Goal: Find specific page/section: Find specific page/section

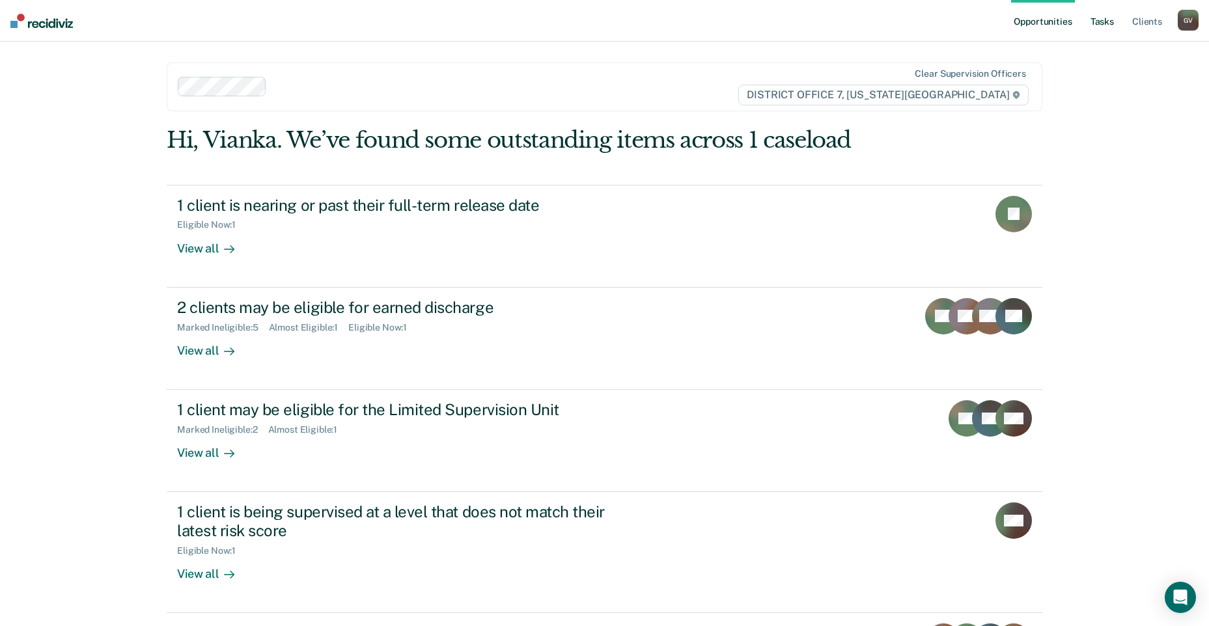
click at [1094, 24] on link "Tasks" at bounding box center [1102, 21] width 29 height 42
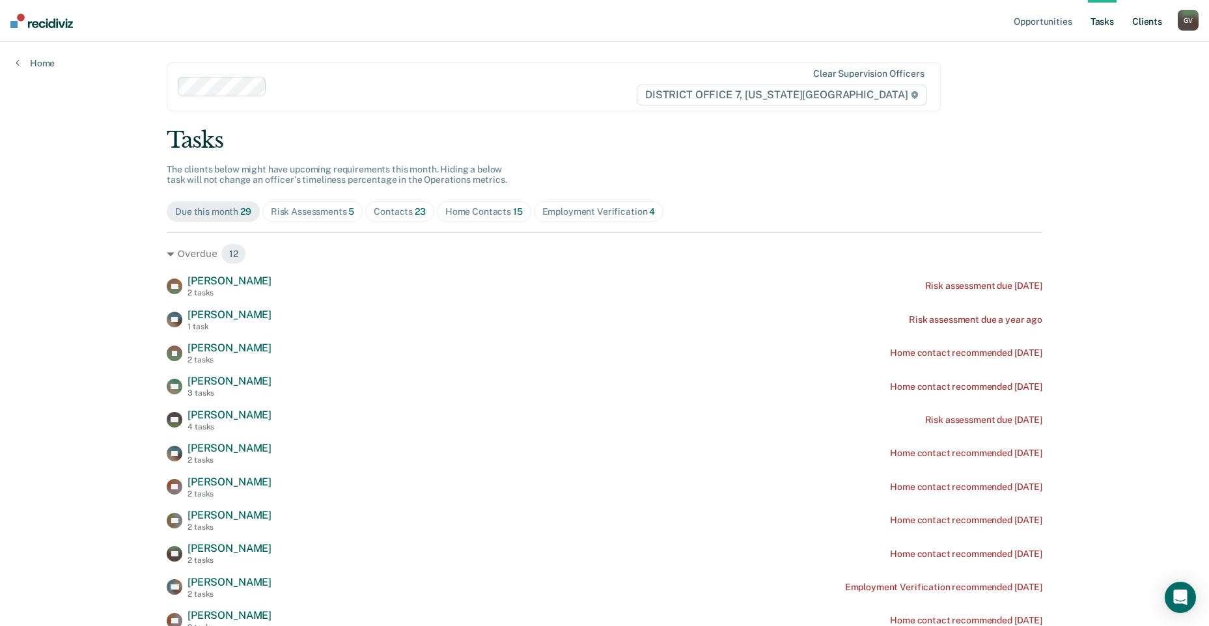
click at [1156, 20] on link "Client s" at bounding box center [1146, 21] width 35 height 42
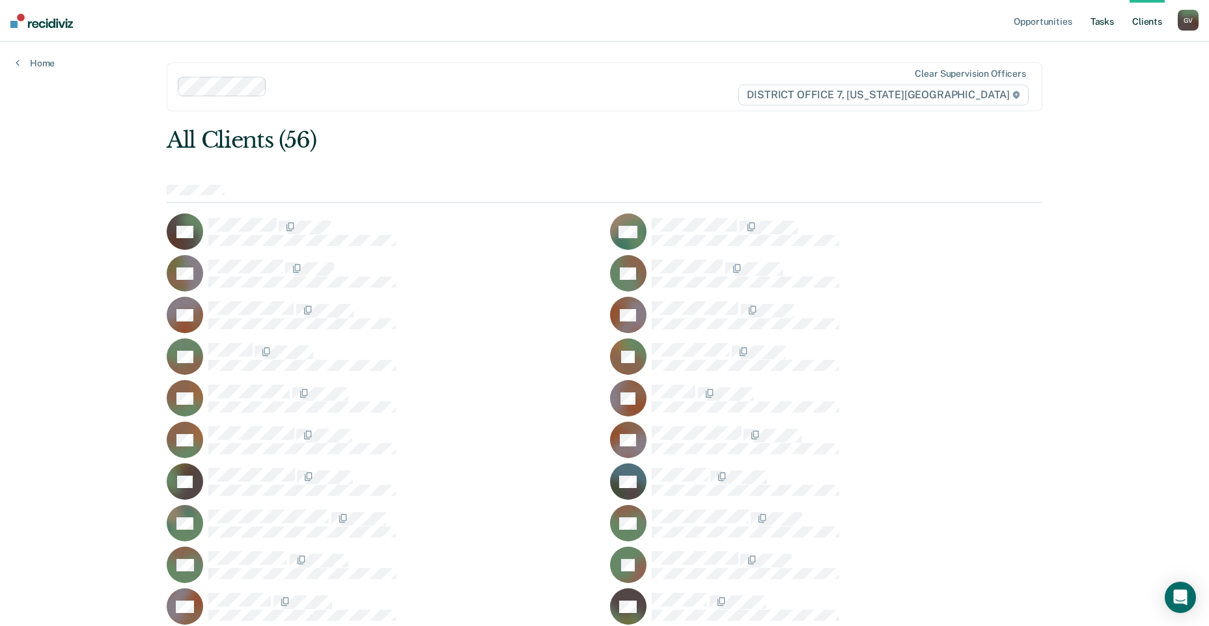
click at [1105, 12] on link "Tasks" at bounding box center [1102, 21] width 29 height 42
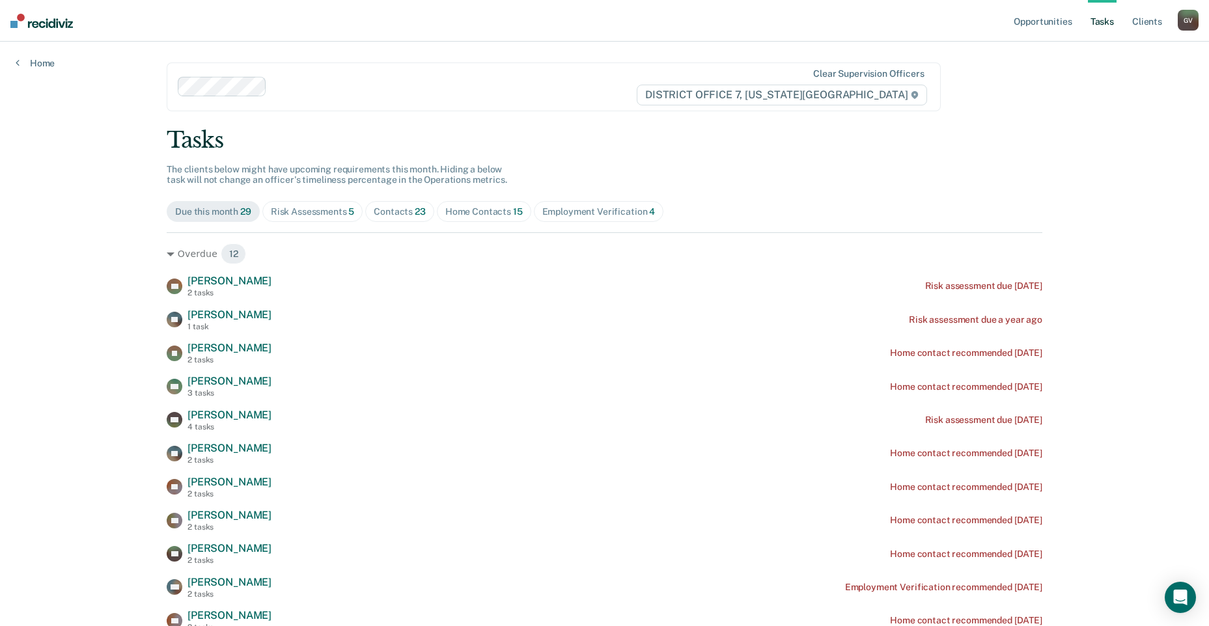
click at [479, 208] on div "Home Contacts 15" at bounding box center [483, 211] width 77 height 11
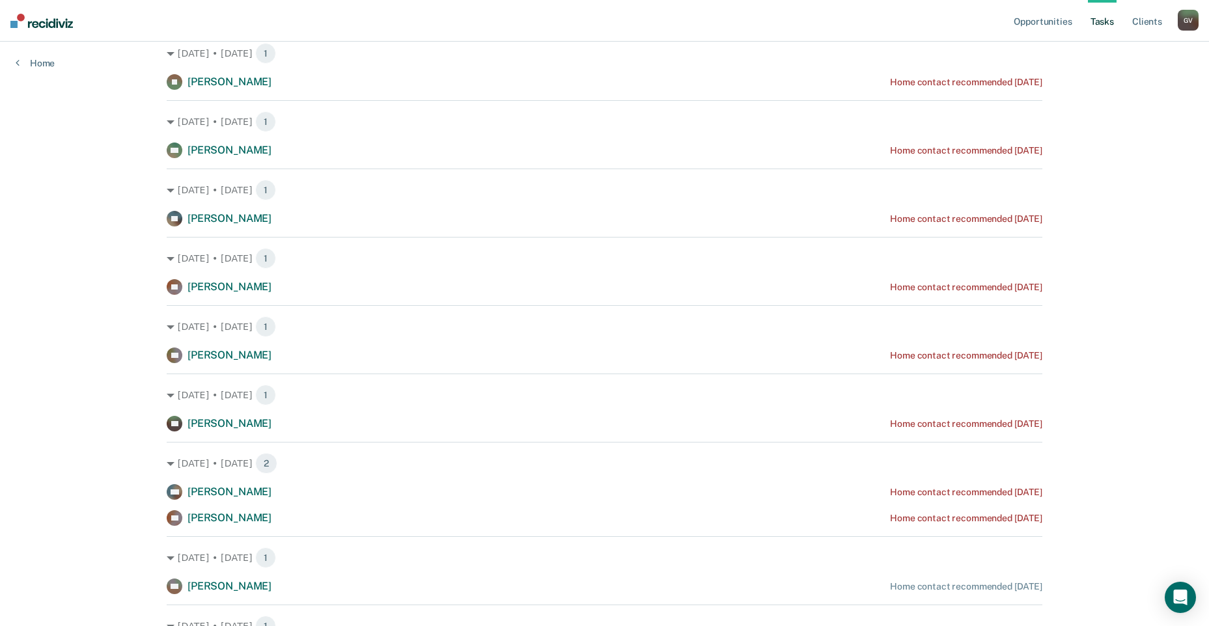
scroll to position [130, 0]
